Goal: Task Accomplishment & Management: Complete application form

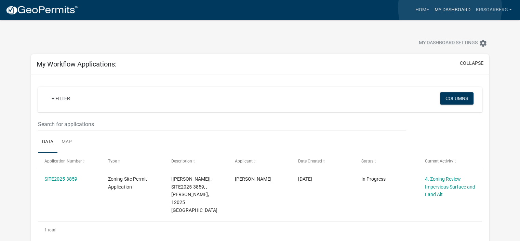
click at [450, 8] on link "My Dashboard" at bounding box center [452, 9] width 41 height 13
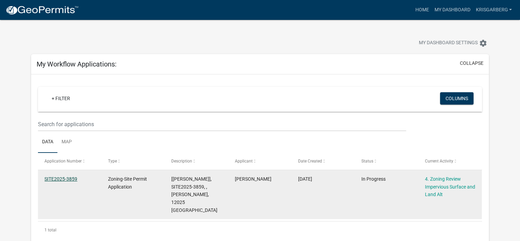
click at [69, 180] on link "SITE2025-3859" at bounding box center [60, 178] width 33 height 5
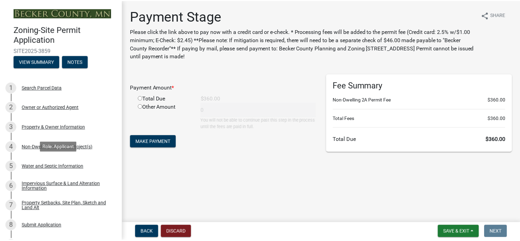
scroll to position [137, 0]
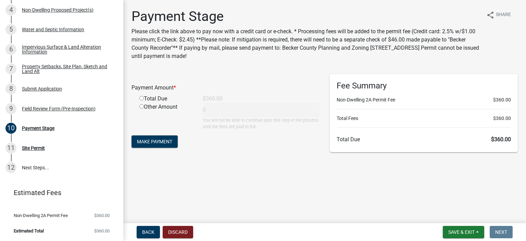
click at [140, 97] on input "radio" at bounding box center [141, 98] width 4 height 4
radio input "true"
type input "360"
click at [156, 140] on span "Make Payment" at bounding box center [154, 141] width 35 height 5
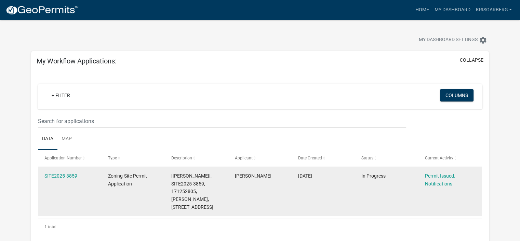
scroll to position [2, 0]
click at [60, 176] on link "SITE2025-3859" at bounding box center [60, 175] width 33 height 5
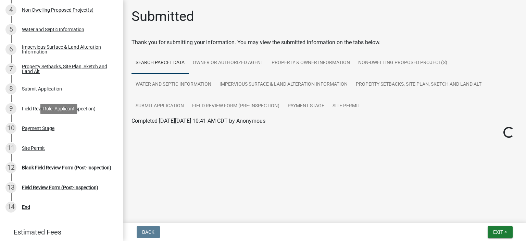
scroll to position [177, 0]
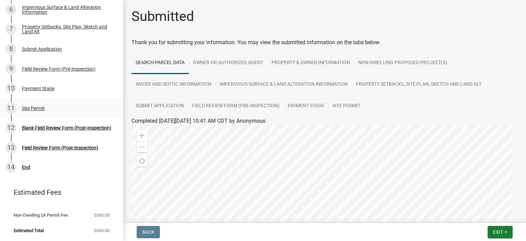
click at [32, 106] on div "Site Permit" at bounding box center [33, 108] width 23 height 5
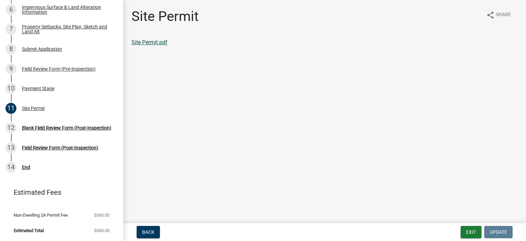
click at [152, 43] on link "Site Permit.pdf" at bounding box center [149, 42] width 36 height 7
